Goal: Task Accomplishment & Management: Use online tool/utility

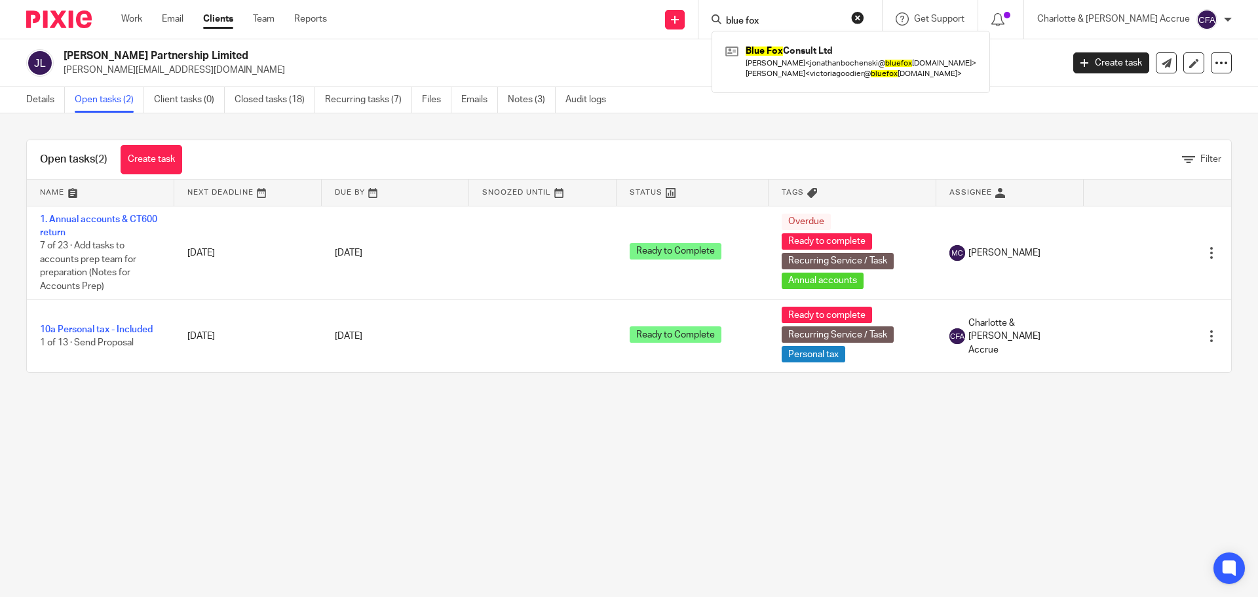
click at [841, 19] on input "blue fox" at bounding box center [784, 22] width 118 height 12
drag, startPoint x: 800, startPoint y: 19, endPoint x: 597, endPoint y: 12, distance: 203.3
click at [666, 16] on div "Send new email Create task Add client Request signature blue fox Blue Fox Consu…" at bounding box center [803, 19] width 912 height 39
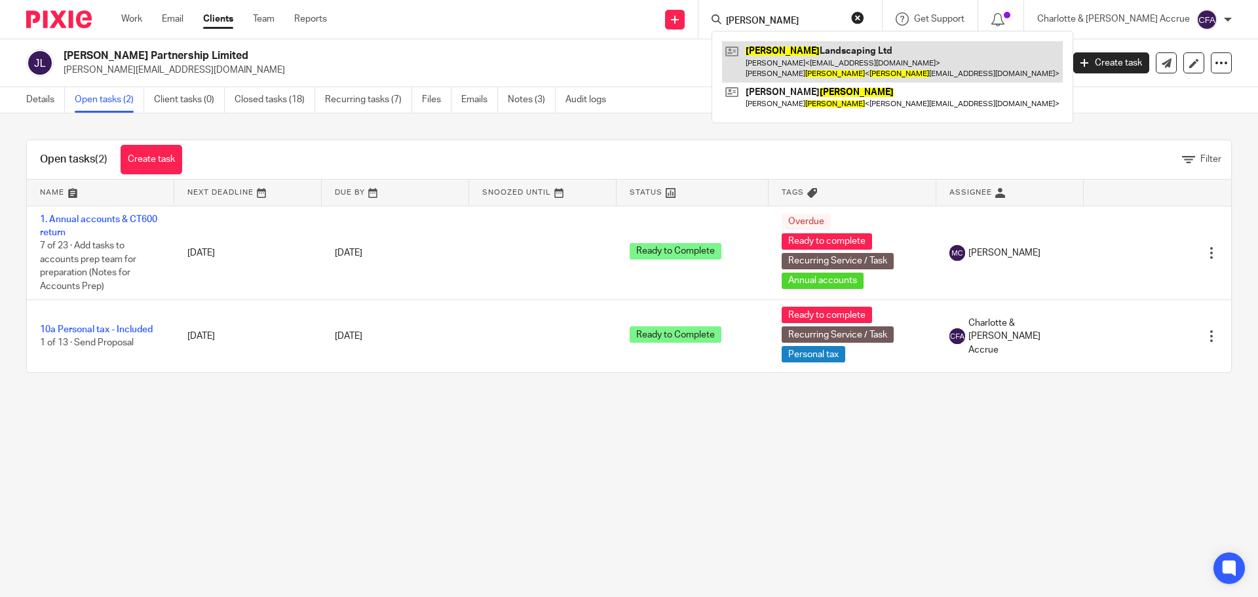
type input "bulmer"
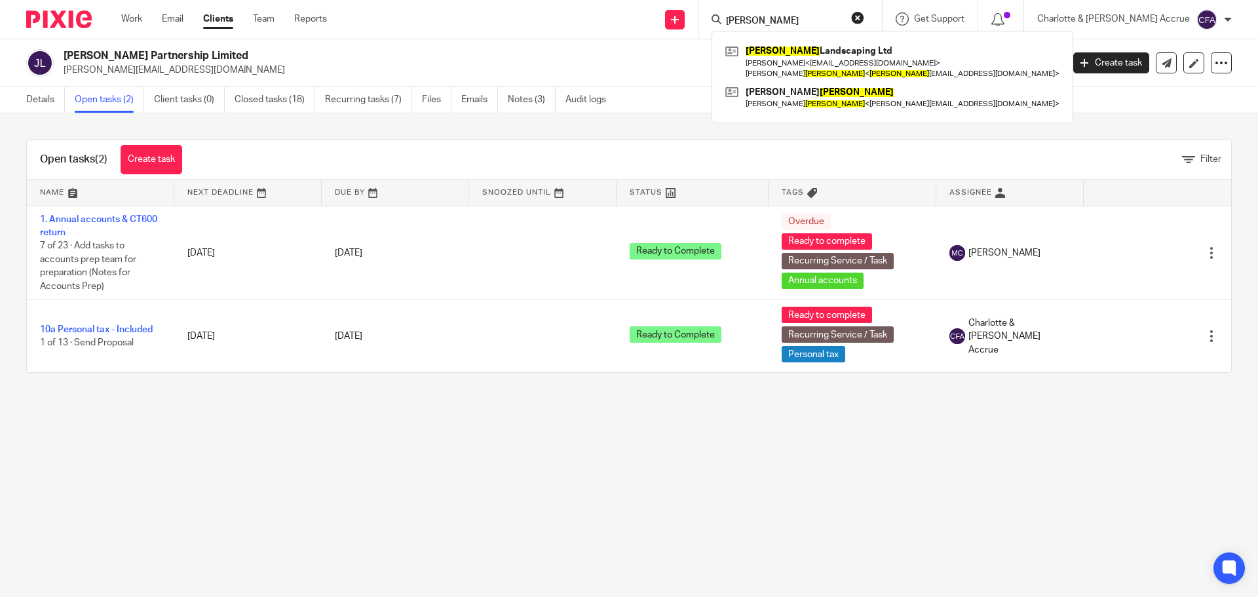
drag, startPoint x: 650, startPoint y: 98, endPoint x: 665, endPoint y: 109, distance: 18.2
click at [650, 98] on div "Details Open tasks (2) Client tasks (0) Closed tasks (18) Recurring tasks (7) F…" at bounding box center [629, 100] width 1258 height 26
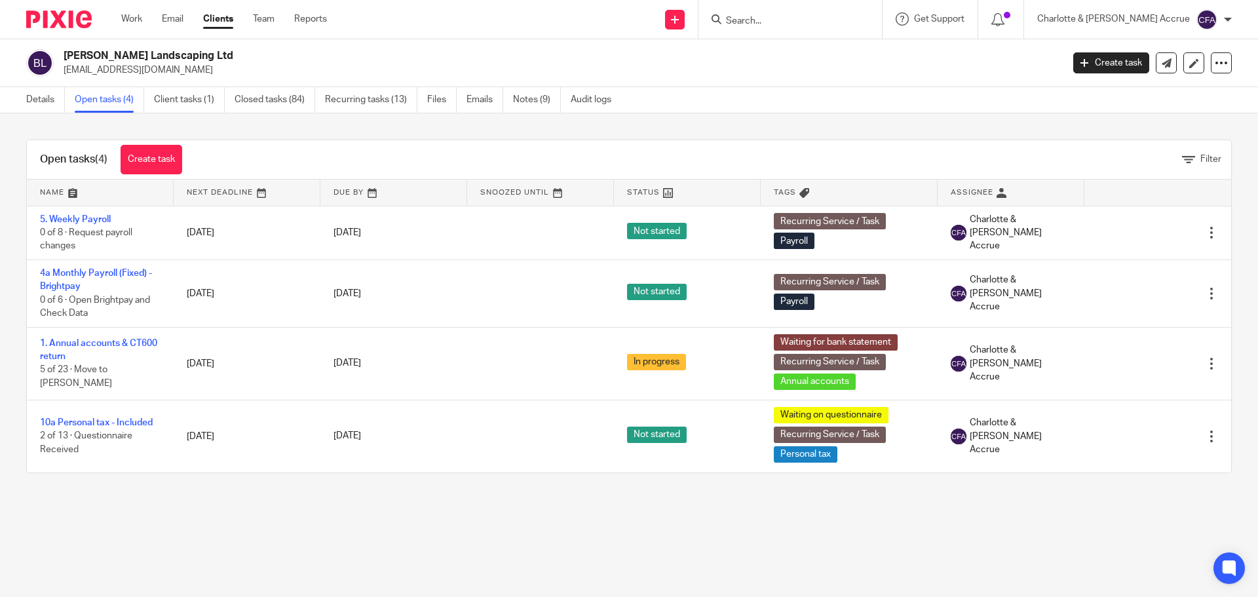
click at [77, 217] on link "5. Weekly Payroll" at bounding box center [75, 219] width 71 height 9
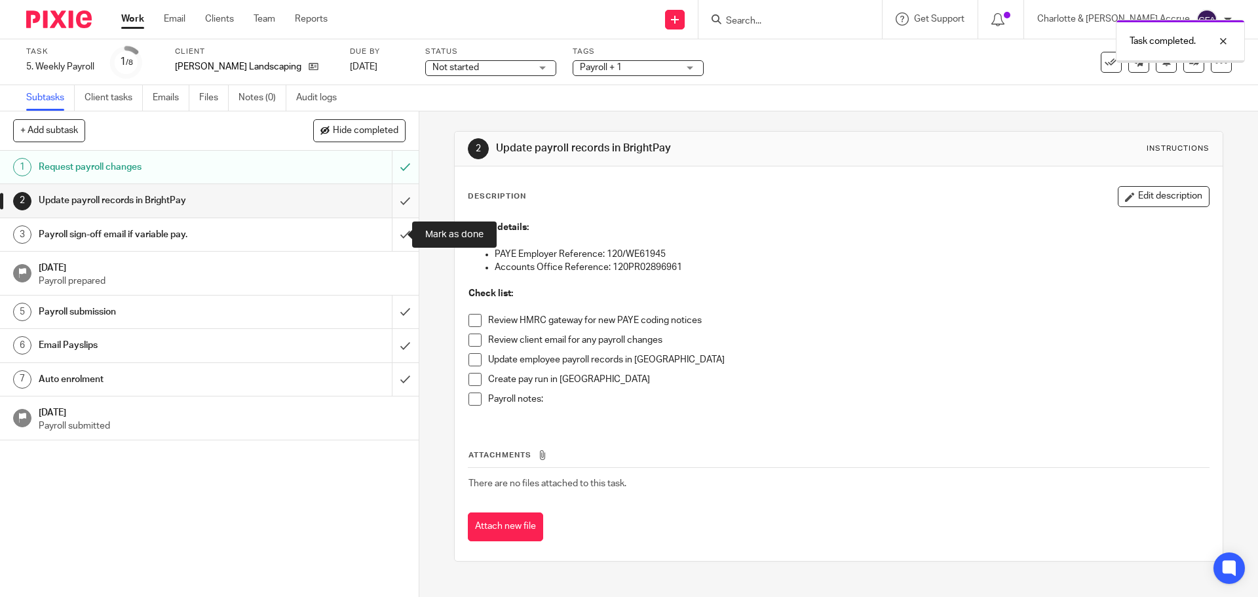
click at [391, 204] on input "submit" at bounding box center [209, 200] width 419 height 33
click at [390, 235] on input "submit" at bounding box center [209, 234] width 419 height 33
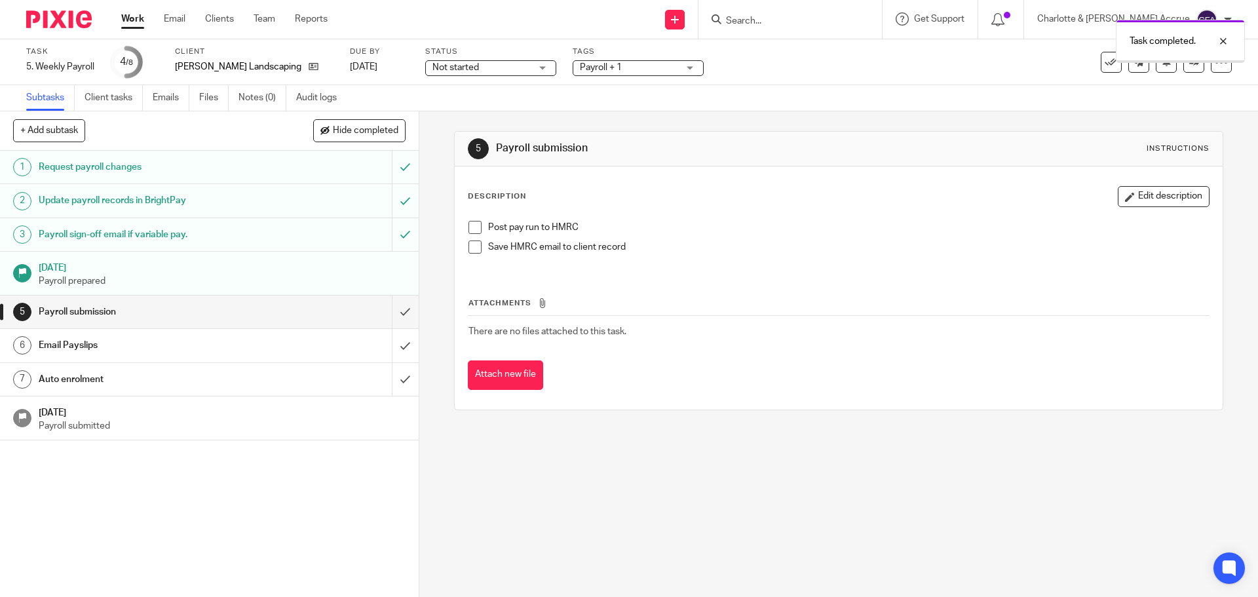
click at [391, 313] on input "submit" at bounding box center [209, 312] width 419 height 33
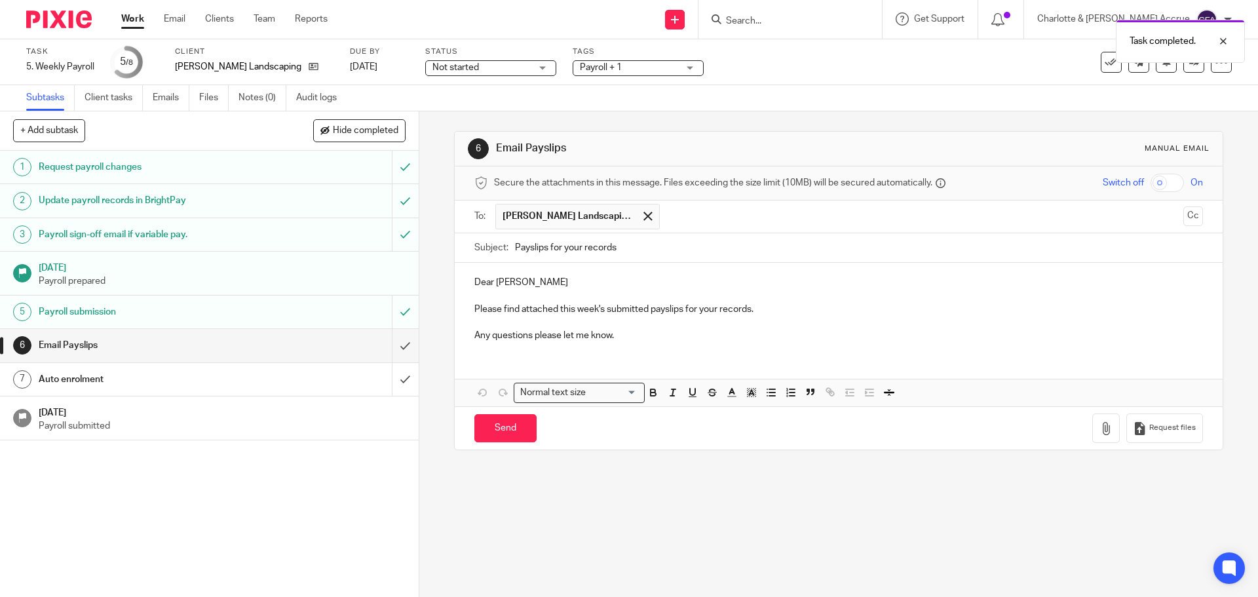
drag, startPoint x: 585, startPoint y: 307, endPoint x: 677, endPoint y: 315, distance: 92.8
click at [585, 307] on p "Please find attached this week's submitted payslips for your records." at bounding box center [838, 309] width 728 height 13
click at [1100, 431] on icon "button" at bounding box center [1106, 428] width 13 height 13
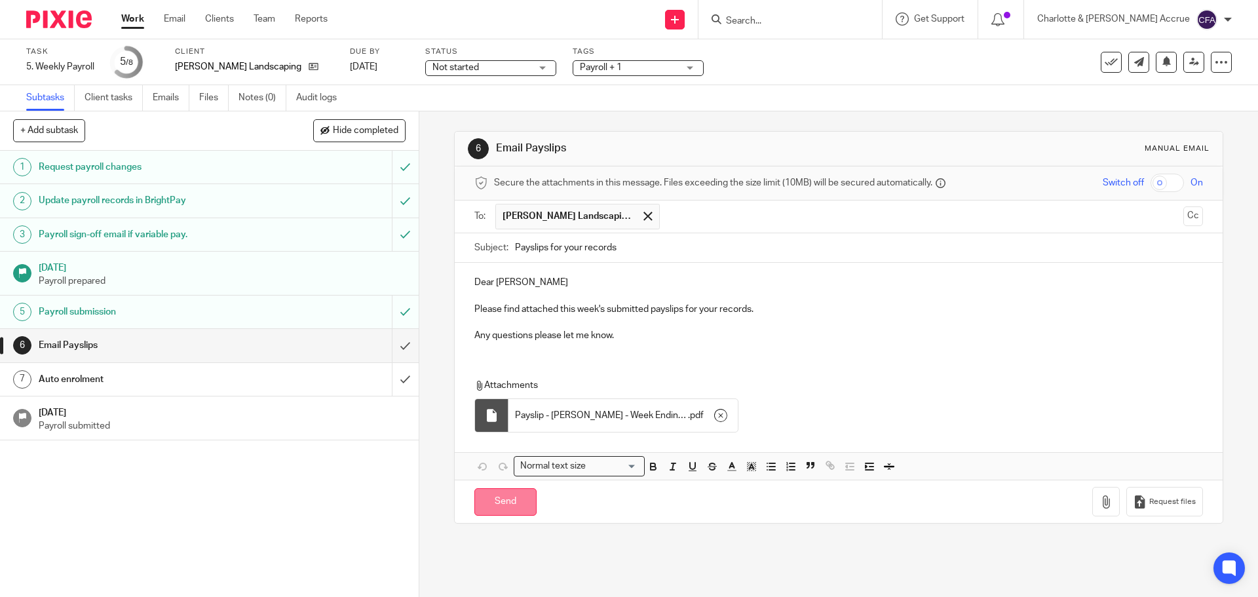
click at [492, 501] on input "Send" at bounding box center [505, 502] width 62 height 28
type input "Sent"
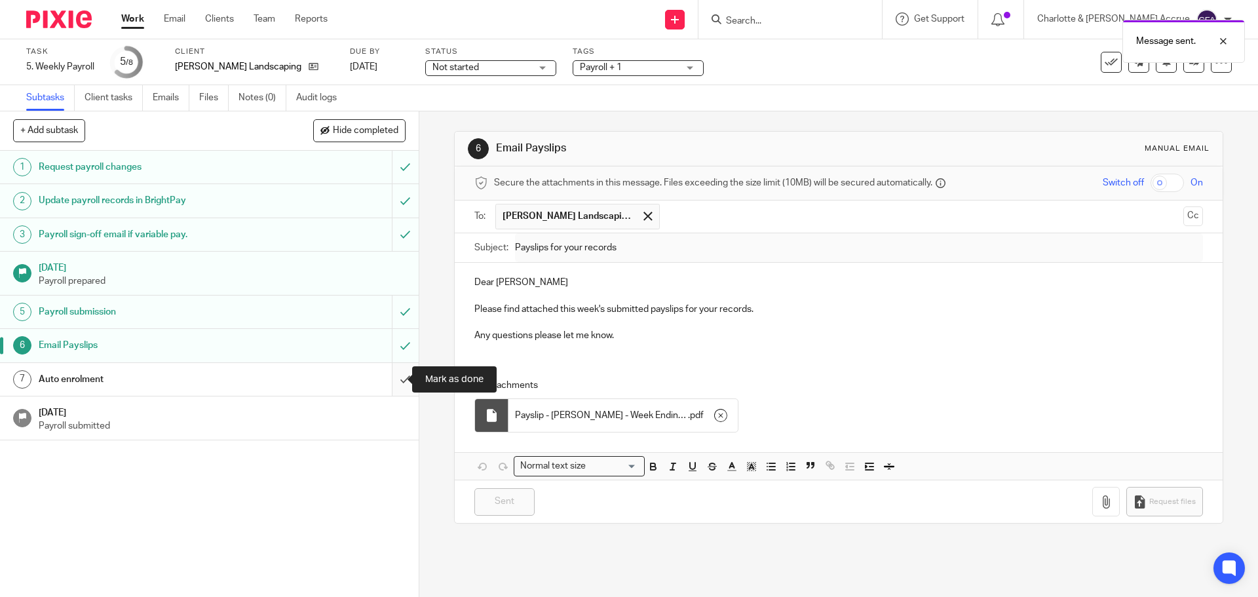
click at [392, 380] on input "submit" at bounding box center [209, 379] width 419 height 33
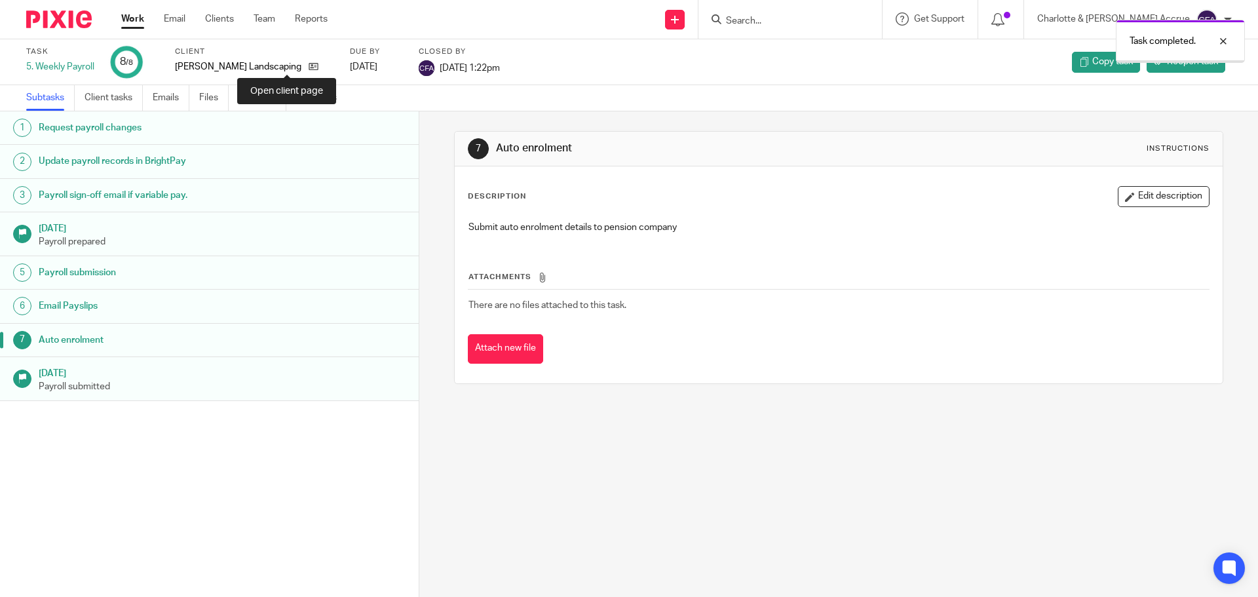
click at [309, 66] on icon at bounding box center [314, 67] width 10 height 10
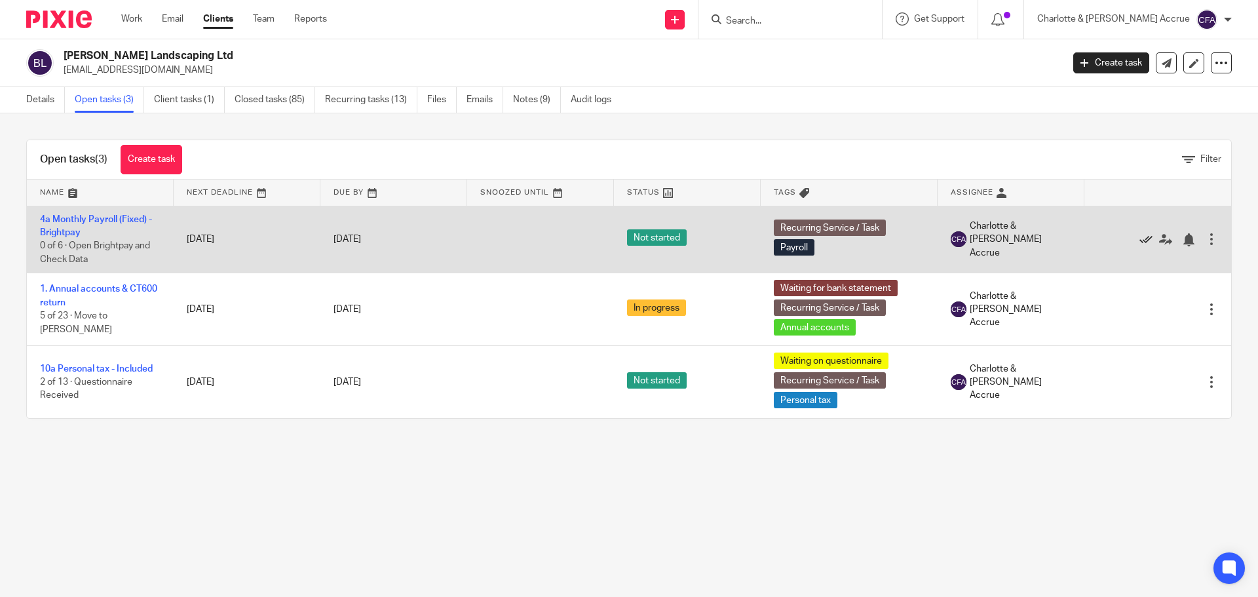
click at [1140, 239] on icon at bounding box center [1146, 239] width 13 height 13
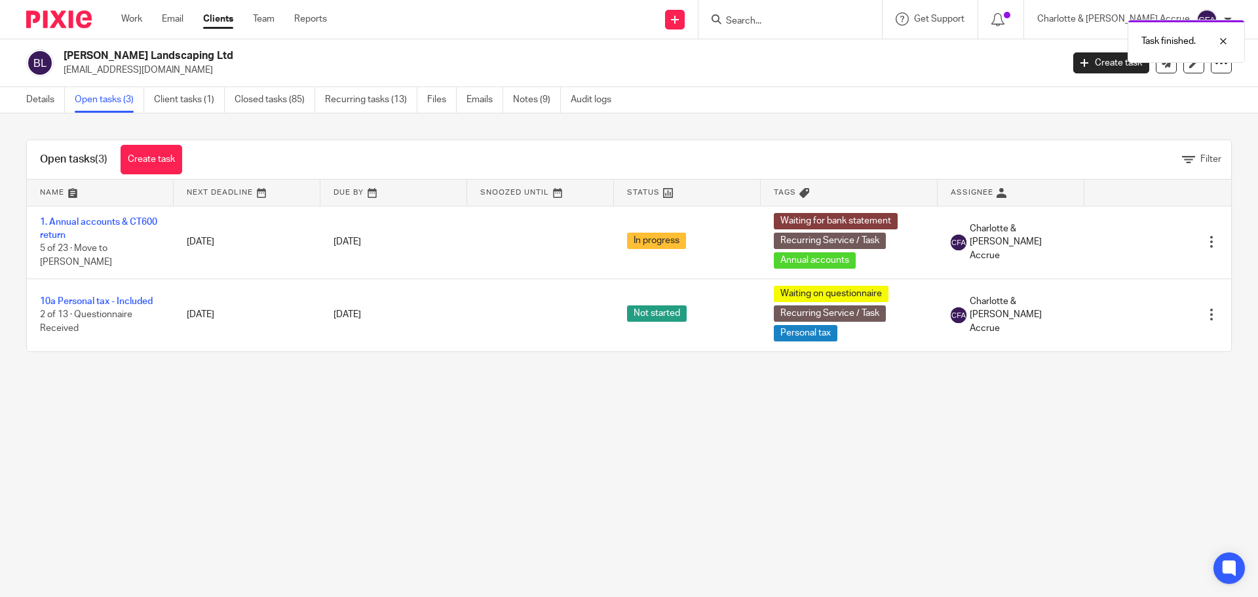
click at [362, 402] on main "[PERSON_NAME] Landscaping Ltd [EMAIL_ADDRESS][DOMAIN_NAME] Create task Update f…" at bounding box center [629, 298] width 1258 height 597
